Goal: Complete application form: Complete application form

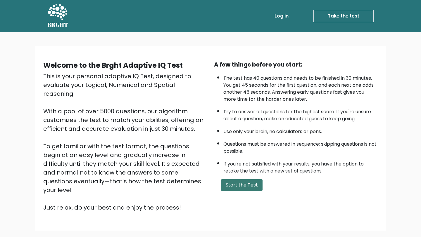
click at [242, 184] on button "Start the Test" at bounding box center [241, 185] width 41 height 12
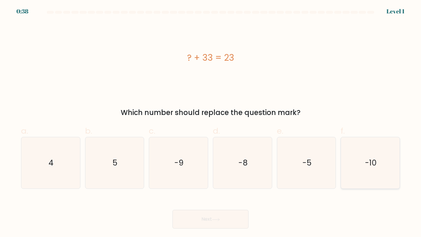
click at [358, 155] on icon "-10" at bounding box center [370, 163] width 52 height 52
click at [211, 122] on input "f. -10" at bounding box center [210, 121] width 0 height 4
radio input "true"
click at [218, 219] on icon at bounding box center [216, 219] width 8 height 3
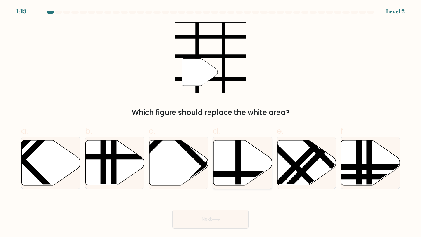
click at [234, 160] on icon at bounding box center [242, 163] width 59 height 45
click at [211, 122] on input "d." at bounding box center [210, 121] width 0 height 4
radio input "true"
click at [212, 222] on button "Next" at bounding box center [210, 219] width 76 height 19
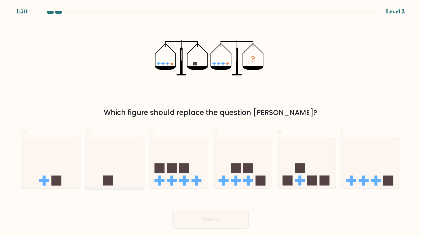
click at [109, 152] on icon at bounding box center [114, 163] width 59 height 48
click at [210, 122] on input "b." at bounding box center [210, 121] width 0 height 4
radio input "true"
click at [188, 223] on button "Next" at bounding box center [210, 219] width 76 height 19
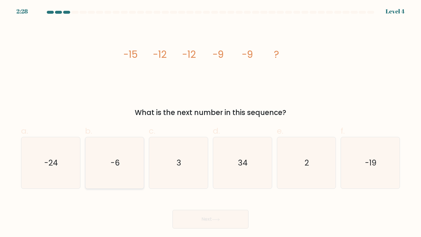
click at [112, 166] on text "-6" at bounding box center [114, 162] width 9 height 11
click at [210, 122] on input "b. -6" at bounding box center [210, 121] width 0 height 4
radio input "true"
click at [194, 226] on button "Next" at bounding box center [210, 219] width 76 height 19
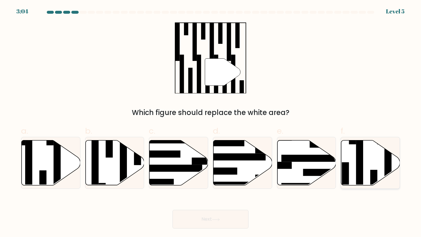
click at [372, 165] on icon at bounding box center [370, 163] width 59 height 45
click at [211, 122] on input "f." at bounding box center [210, 121] width 0 height 4
radio input "true"
click at [195, 218] on button "Next" at bounding box center [210, 219] width 76 height 19
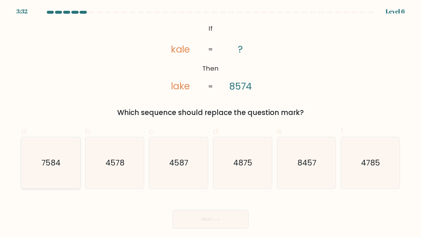
click at [71, 162] on icon "7584" at bounding box center [51, 163] width 52 height 52
click at [210, 122] on input "a. 7584" at bounding box center [210, 121] width 0 height 4
radio input "true"
click at [181, 222] on button "Next" at bounding box center [210, 219] width 76 height 19
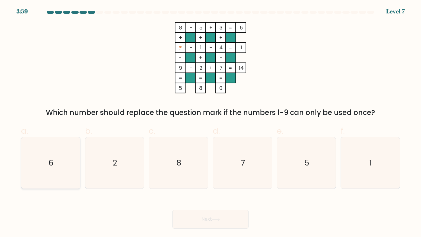
click at [60, 155] on icon "6" at bounding box center [51, 163] width 52 height 52
click at [210, 122] on input "a. 6" at bounding box center [210, 121] width 0 height 4
radio input "true"
click at [195, 224] on button "Next" at bounding box center [210, 219] width 76 height 19
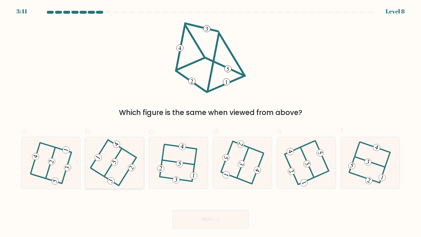
click at [116, 161] on 714 at bounding box center [115, 162] width 10 height 10
click at [210, 122] on input "b." at bounding box center [210, 121] width 0 height 4
radio input "true"
click at [191, 219] on button "Next" at bounding box center [210, 219] width 76 height 19
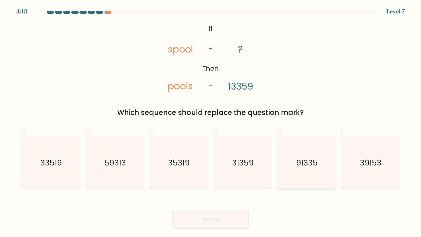
click at [294, 146] on icon "91335" at bounding box center [306, 163] width 52 height 52
click at [211, 122] on input "e. 91335" at bounding box center [210, 121] width 0 height 4
radio input "true"
click at [215, 221] on icon at bounding box center [216, 219] width 8 height 3
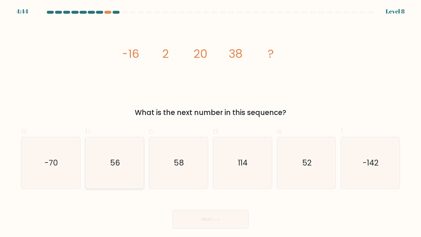
click at [138, 165] on icon "56" at bounding box center [115, 163] width 52 height 52
click at [210, 122] on input "b. 56" at bounding box center [210, 121] width 0 height 4
radio input "true"
click at [205, 219] on button "Next" at bounding box center [210, 219] width 76 height 19
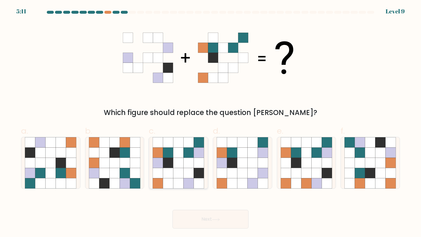
click at [180, 164] on icon at bounding box center [178, 163] width 10 height 10
click at [210, 122] on input "c." at bounding box center [210, 121] width 0 height 4
radio input "true"
click at [190, 218] on button "Next" at bounding box center [210, 219] width 76 height 19
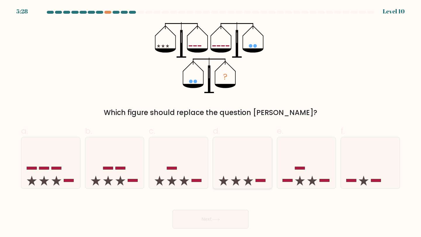
click at [242, 160] on icon at bounding box center [242, 163] width 59 height 48
click at [211, 122] on input "d." at bounding box center [210, 121] width 0 height 4
radio input "true"
click at [215, 221] on icon at bounding box center [216, 219] width 8 height 3
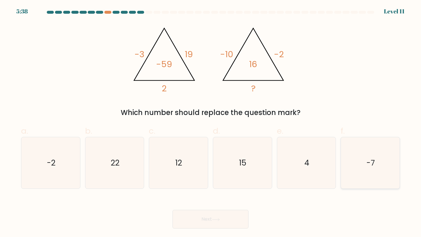
click at [359, 167] on icon "-7" at bounding box center [370, 163] width 52 height 52
click at [211, 122] on input "f. -7" at bounding box center [210, 121] width 0 height 4
radio input "true"
click at [202, 221] on button "Next" at bounding box center [210, 219] width 76 height 19
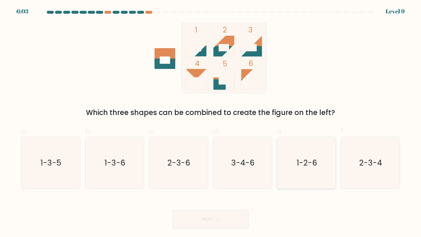
click at [309, 165] on text "1-2-6" at bounding box center [307, 162] width 20 height 11
click at [211, 122] on input "e. 1-2-6" at bounding box center [210, 121] width 0 height 4
radio input "true"
click at [220, 217] on button "Next" at bounding box center [210, 219] width 76 height 19
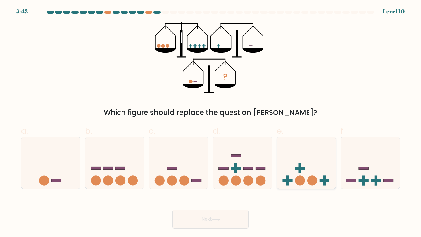
click at [290, 160] on icon at bounding box center [306, 163] width 59 height 48
click at [211, 122] on input "e." at bounding box center [210, 121] width 0 height 4
radio input "true"
click at [389, 158] on icon at bounding box center [370, 163] width 59 height 48
click at [211, 122] on input "f." at bounding box center [210, 121] width 0 height 4
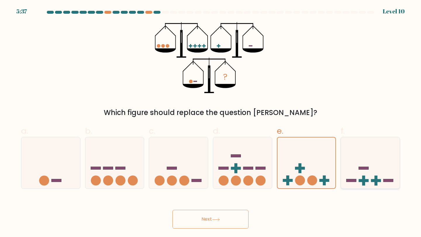
radio input "true"
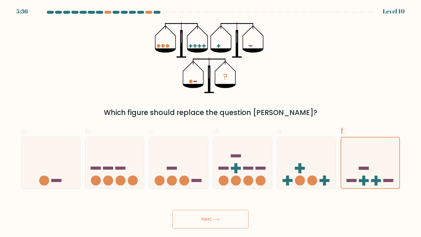
click at [235, 221] on button "Next" at bounding box center [210, 219] width 76 height 19
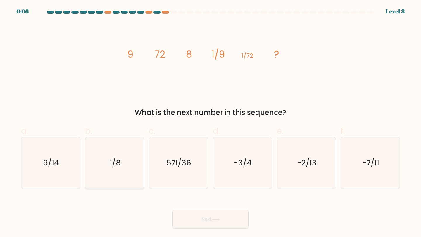
click at [113, 162] on text "1/8" at bounding box center [115, 162] width 11 height 11
click at [210, 122] on input "b. 1/8" at bounding box center [210, 121] width 0 height 4
radio input "true"
click at [182, 216] on button "Next" at bounding box center [210, 219] width 76 height 19
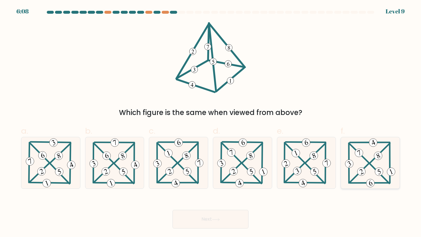
click at [353, 164] on icon at bounding box center [370, 163] width 53 height 52
click at [211, 122] on input "f." at bounding box center [210, 121] width 0 height 4
radio input "true"
click at [212, 219] on button "Next" at bounding box center [210, 219] width 76 height 19
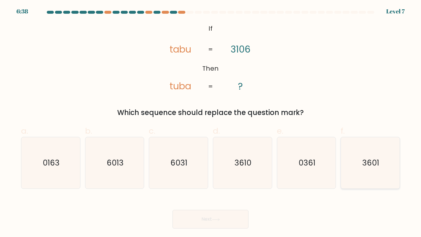
click at [373, 159] on text "3601" at bounding box center [370, 162] width 17 height 11
click at [211, 122] on input "f. 3601" at bounding box center [210, 121] width 0 height 4
radio input "true"
click at [217, 226] on button "Next" at bounding box center [210, 219] width 76 height 19
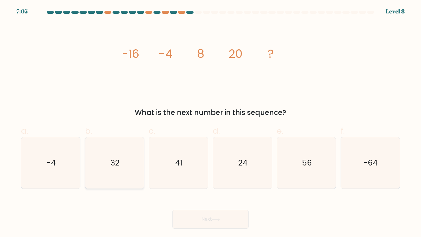
click at [111, 165] on text "32" at bounding box center [114, 162] width 9 height 11
click at [210, 122] on input "b. 32" at bounding box center [210, 121] width 0 height 4
radio input "true"
click at [189, 218] on button "Next" at bounding box center [210, 219] width 76 height 19
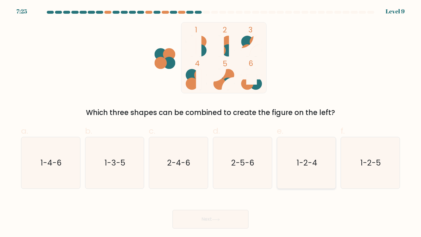
click at [292, 153] on icon "1-2-4" at bounding box center [306, 163] width 52 height 52
click at [211, 122] on input "e. 1-2-4" at bounding box center [210, 121] width 0 height 4
radio input "true"
click at [228, 222] on button "Next" at bounding box center [210, 219] width 76 height 19
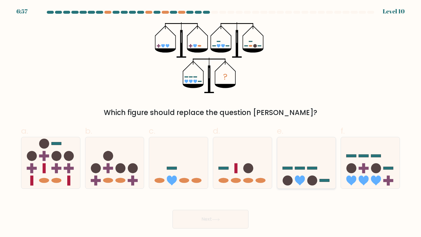
click at [311, 170] on icon at bounding box center [306, 163] width 59 height 48
click at [211, 122] on input "e." at bounding box center [210, 121] width 0 height 4
radio input "true"
click at [205, 219] on button "Next" at bounding box center [210, 219] width 76 height 19
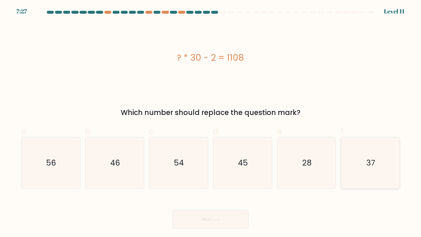
click at [362, 158] on icon "37" at bounding box center [370, 163] width 52 height 52
click at [211, 122] on input "f. 37" at bounding box center [210, 121] width 0 height 4
radio input "true"
click at [231, 219] on button "Next" at bounding box center [210, 219] width 76 height 19
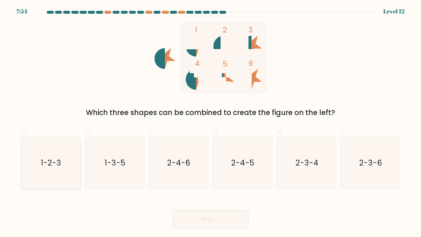
click at [57, 165] on text "1-2-3" at bounding box center [51, 162] width 20 height 11
click at [210, 122] on input "a. 1-2-3" at bounding box center [210, 121] width 0 height 4
radio input "true"
click at [73, 172] on icon "1-2-3" at bounding box center [50, 163] width 51 height 51
click at [210, 122] on input "a. 1-2-3" at bounding box center [210, 121] width 0 height 4
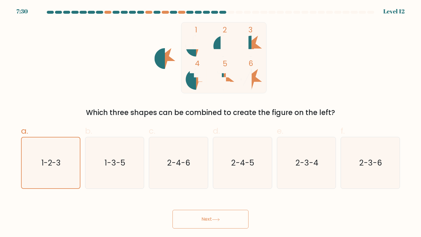
click at [189, 213] on button "Next" at bounding box center [210, 219] width 76 height 19
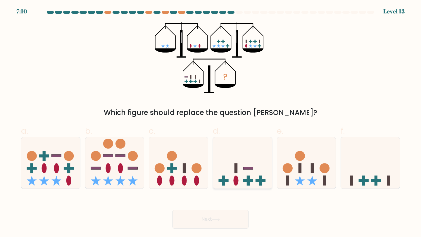
click at [233, 172] on icon at bounding box center [242, 163] width 59 height 48
click at [211, 122] on input "d." at bounding box center [210, 121] width 0 height 4
radio input "true"
click at [208, 224] on button "Next" at bounding box center [210, 219] width 76 height 19
click at [210, 217] on button "Next" at bounding box center [210, 219] width 76 height 19
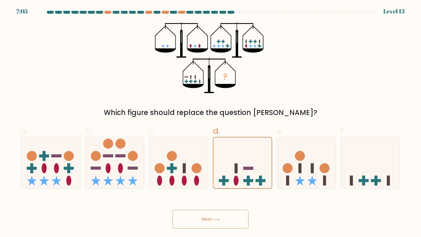
click at [200, 82] on icon "?" at bounding box center [210, 57] width 111 height 71
click at [194, 221] on button "Next" at bounding box center [210, 219] width 76 height 19
click at [200, 217] on button "Next" at bounding box center [210, 219] width 76 height 19
click at [251, 151] on icon at bounding box center [242, 163] width 58 height 48
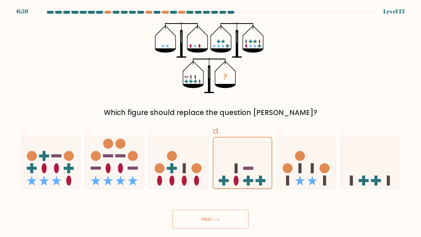
click at [211, 122] on input "d." at bounding box center [210, 121] width 0 height 4
click at [251, 151] on icon at bounding box center [242, 163] width 58 height 48
click at [211, 122] on input "d." at bounding box center [210, 121] width 0 height 4
click at [361, 152] on icon at bounding box center [370, 163] width 59 height 48
click at [211, 122] on input "f." at bounding box center [210, 121] width 0 height 4
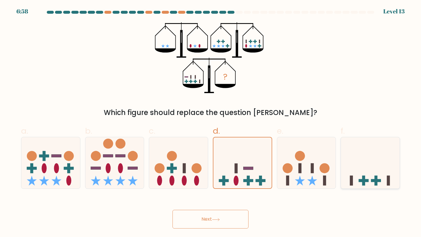
radio input "true"
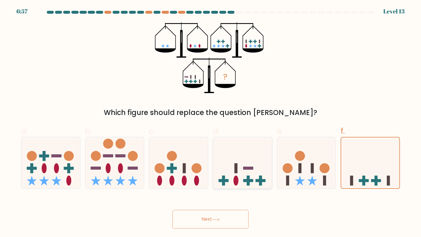
click at [222, 162] on icon at bounding box center [242, 163] width 59 height 48
click at [211, 122] on input "d." at bounding box center [210, 121] width 0 height 4
radio input "true"
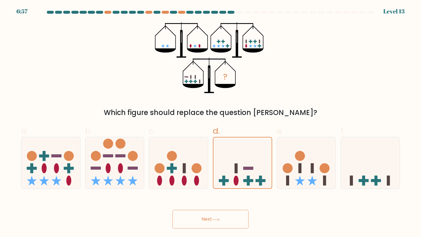
click at [200, 223] on button "Next" at bounding box center [210, 219] width 76 height 19
click at [211, 217] on button "Next" at bounding box center [210, 219] width 76 height 19
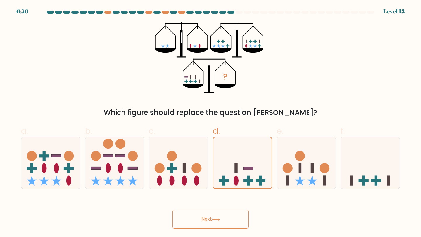
click at [211, 217] on button "Next" at bounding box center [210, 219] width 76 height 19
click at [221, 143] on icon at bounding box center [242, 163] width 59 height 48
click at [211, 122] on input "d." at bounding box center [210, 121] width 0 height 4
radio input "true"
click at [205, 219] on button "Next" at bounding box center [210, 219] width 76 height 19
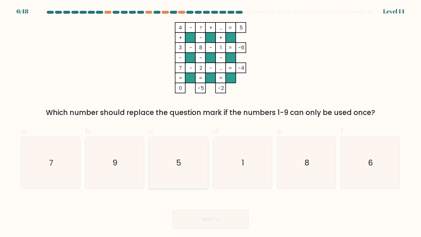
click at [178, 175] on icon "5" at bounding box center [178, 163] width 52 height 52
click at [210, 122] on input "c. 5" at bounding box center [210, 121] width 0 height 4
radio input "true"
click at [184, 214] on button "Next" at bounding box center [210, 219] width 76 height 19
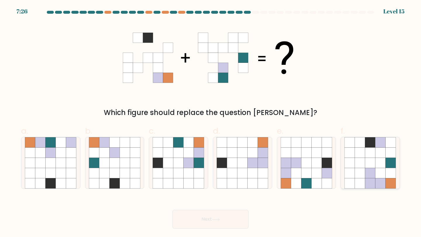
click at [380, 157] on icon at bounding box center [380, 153] width 10 height 10
click at [211, 122] on input "f." at bounding box center [210, 121] width 0 height 4
radio input "true"
click at [218, 225] on button "Next" at bounding box center [210, 219] width 76 height 19
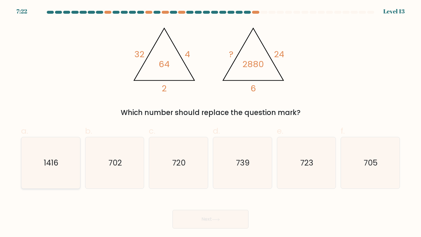
click at [42, 174] on icon "1416" at bounding box center [51, 163] width 52 height 52
click at [210, 122] on input "a. 1416" at bounding box center [210, 121] width 0 height 4
radio input "true"
click at [193, 217] on button "Next" at bounding box center [210, 219] width 76 height 19
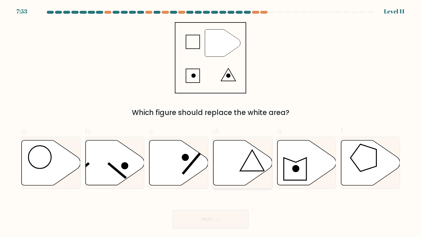
click at [238, 155] on icon at bounding box center [242, 163] width 59 height 45
click at [211, 122] on input "d." at bounding box center [210, 121] width 0 height 4
radio input "true"
click at [202, 218] on button "Next" at bounding box center [210, 219] width 76 height 19
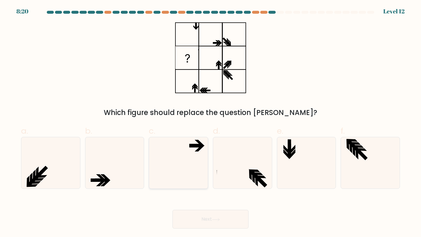
click at [168, 161] on icon at bounding box center [178, 163] width 52 height 52
click at [210, 122] on input "c." at bounding box center [210, 121] width 0 height 4
radio input "true"
click at [187, 226] on button "Next" at bounding box center [210, 219] width 76 height 19
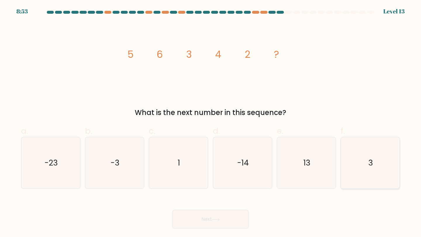
click at [369, 148] on icon "3" at bounding box center [370, 163] width 52 height 52
click at [211, 122] on input "f. 3" at bounding box center [210, 121] width 0 height 4
radio input "true"
click at [220, 223] on button "Next" at bounding box center [210, 219] width 76 height 19
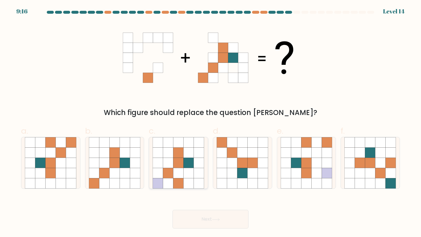
click at [170, 175] on icon at bounding box center [168, 173] width 10 height 10
click at [210, 122] on input "c." at bounding box center [210, 121] width 0 height 4
radio input "true"
click at [198, 216] on button "Next" at bounding box center [210, 219] width 76 height 19
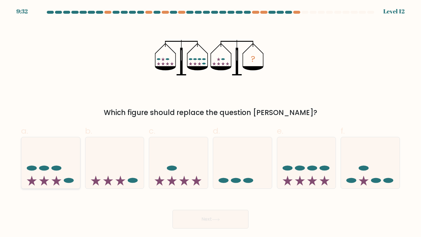
click at [41, 171] on icon at bounding box center [50, 163] width 59 height 48
click at [210, 122] on input "a." at bounding box center [210, 121] width 0 height 4
radio input "true"
click at [215, 217] on button "Next" at bounding box center [210, 219] width 76 height 19
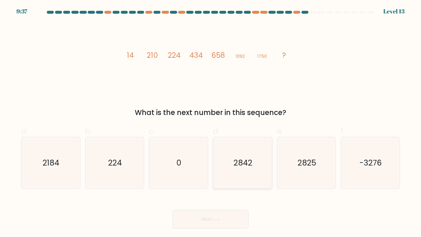
click at [247, 147] on icon "2842" at bounding box center [242, 163] width 52 height 52
click at [211, 122] on input "d. 2842" at bounding box center [210, 121] width 0 height 4
radio input "true"
click at [208, 218] on button "Next" at bounding box center [210, 219] width 76 height 19
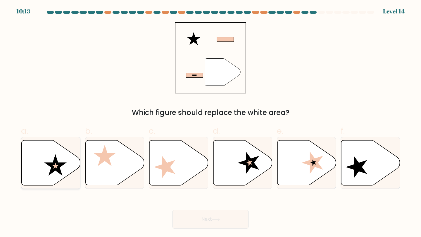
click at [65, 156] on icon at bounding box center [51, 163] width 59 height 45
click at [210, 122] on input "a." at bounding box center [210, 121] width 0 height 4
radio input "true"
click at [192, 216] on button "Next" at bounding box center [210, 219] width 76 height 19
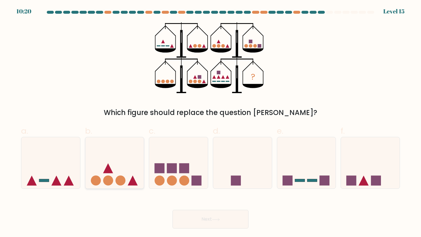
click at [106, 162] on icon at bounding box center [114, 163] width 59 height 48
click at [210, 122] on input "b." at bounding box center [210, 121] width 0 height 4
radio input "true"
click at [207, 217] on button "Next" at bounding box center [210, 219] width 76 height 19
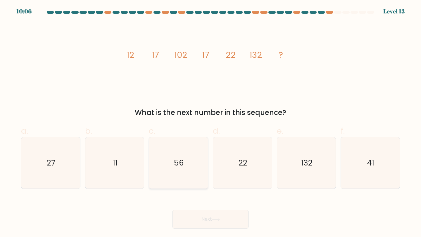
click at [169, 176] on icon "56" at bounding box center [178, 163] width 52 height 52
click at [210, 122] on input "c. 56" at bounding box center [210, 121] width 0 height 4
radio input "true"
click at [204, 222] on button "Next" at bounding box center [210, 219] width 76 height 19
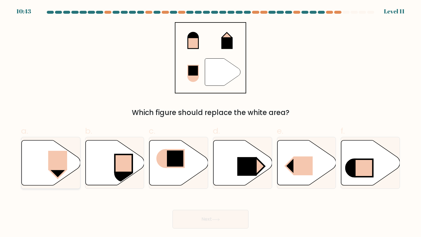
click at [34, 160] on icon at bounding box center [51, 163] width 59 height 45
click at [210, 122] on input "a." at bounding box center [210, 121] width 0 height 4
radio input "true"
click at [199, 218] on button "Next" at bounding box center [210, 219] width 76 height 19
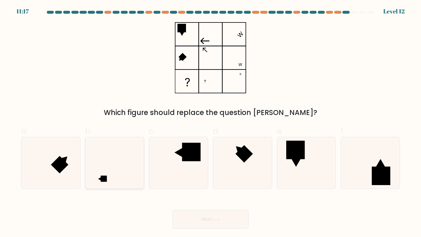
click at [112, 160] on icon at bounding box center [115, 163] width 52 height 52
click at [210, 122] on input "b." at bounding box center [210, 121] width 0 height 4
radio input "true"
click at [217, 220] on icon at bounding box center [216, 219] width 8 height 3
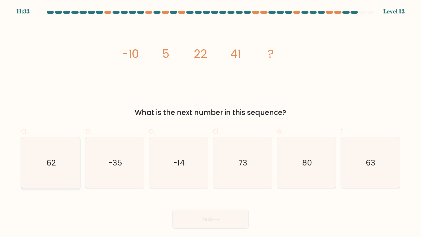
click at [55, 168] on text "62" at bounding box center [50, 162] width 9 height 11
click at [210, 122] on input "a. 62" at bounding box center [210, 121] width 0 height 4
radio input "true"
click at [207, 223] on button "Next" at bounding box center [210, 219] width 76 height 19
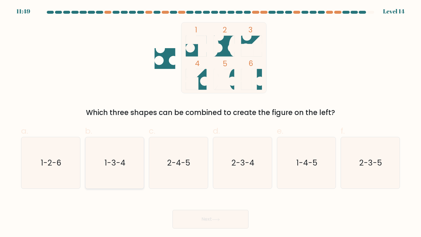
click at [104, 168] on icon "1-3-4" at bounding box center [115, 163] width 52 height 52
click at [210, 122] on input "b. 1-3-4" at bounding box center [210, 121] width 0 height 4
radio input "true"
click at [214, 219] on icon at bounding box center [216, 219] width 8 height 3
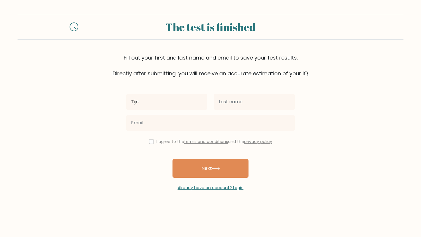
type input "Tijn"
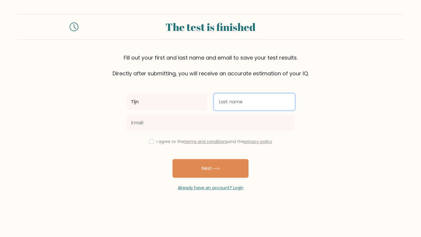
click at [227, 101] on input "text" at bounding box center [254, 102] width 81 height 16
type input "Hiele"
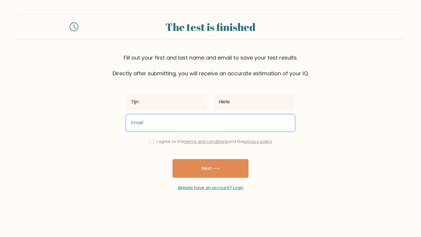
click at [167, 126] on input "email" at bounding box center [210, 123] width 168 height 16
type input "tijnhiele@gmail.com"
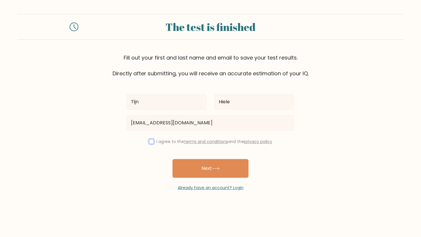
click at [152, 142] on input "checkbox" at bounding box center [151, 141] width 5 height 5
checkbox input "true"
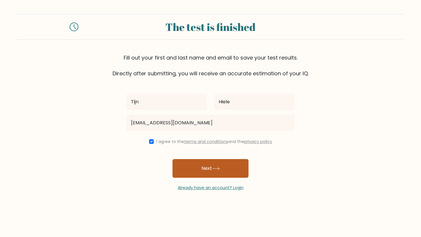
click at [205, 166] on button "Next" at bounding box center [210, 168] width 76 height 19
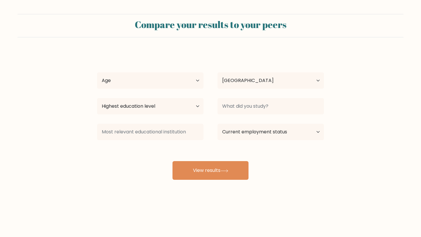
select select "NL"
click at [167, 79] on select "Age Under [DEMOGRAPHIC_DATA] [DEMOGRAPHIC_DATA] [DEMOGRAPHIC_DATA] [DEMOGRAPHIC…" at bounding box center [150, 80] width 106 height 16
select select "18_24"
click at [171, 109] on select "Highest education level No schooling Primary Lower Secondary Upper Secondary Oc…" at bounding box center [150, 106] width 106 height 16
select select "masters_degree"
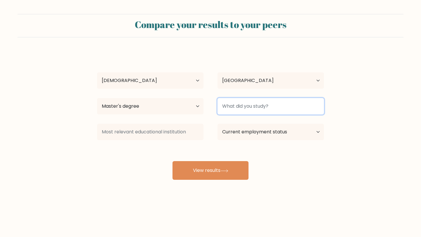
click at [239, 103] on input at bounding box center [270, 106] width 106 height 16
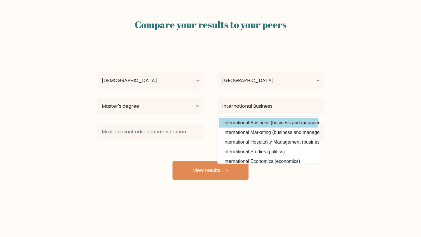
click at [243, 125] on option "International Business (business and management)" at bounding box center [268, 122] width 99 height 9
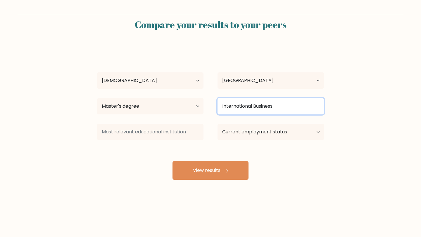
click at [261, 108] on input "International Business" at bounding box center [270, 106] width 106 height 16
click at [280, 108] on input "International Business" at bounding box center [270, 106] width 106 height 16
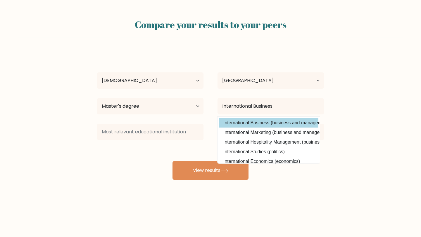
click at [278, 120] on option "International Business (business and management)" at bounding box center [268, 122] width 99 height 9
type input "International Business"
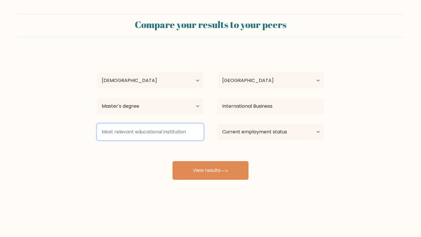
click at [145, 134] on input at bounding box center [150, 132] width 106 height 16
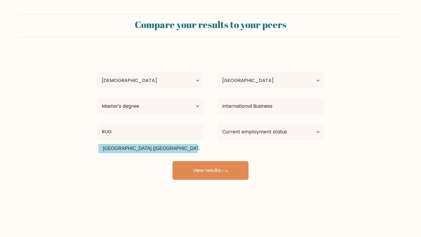
click at [137, 148] on option "[GEOGRAPHIC_DATA] ([GEOGRAPHIC_DATA])" at bounding box center [147, 148] width 99 height 9
type input "[GEOGRAPHIC_DATA]"
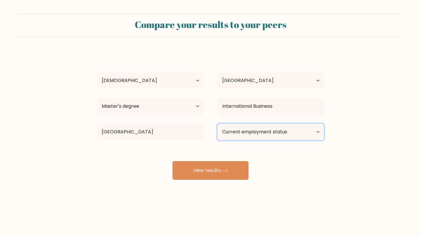
click at [247, 127] on select "Current employment status Employed Student Retired Other / prefer not to answer" at bounding box center [270, 132] width 106 height 16
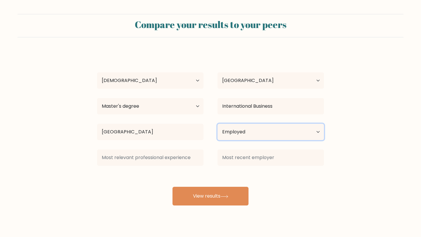
click at [238, 135] on select "Current employment status Employed Student Retired Other / prefer not to answer" at bounding box center [270, 132] width 106 height 16
select select "other"
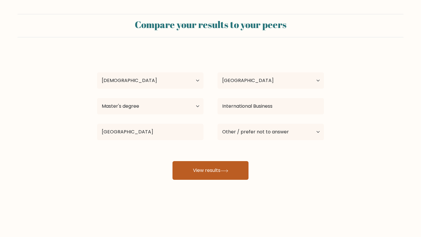
click at [208, 171] on button "View results" at bounding box center [210, 170] width 76 height 19
